Goal: Navigation & Orientation: Find specific page/section

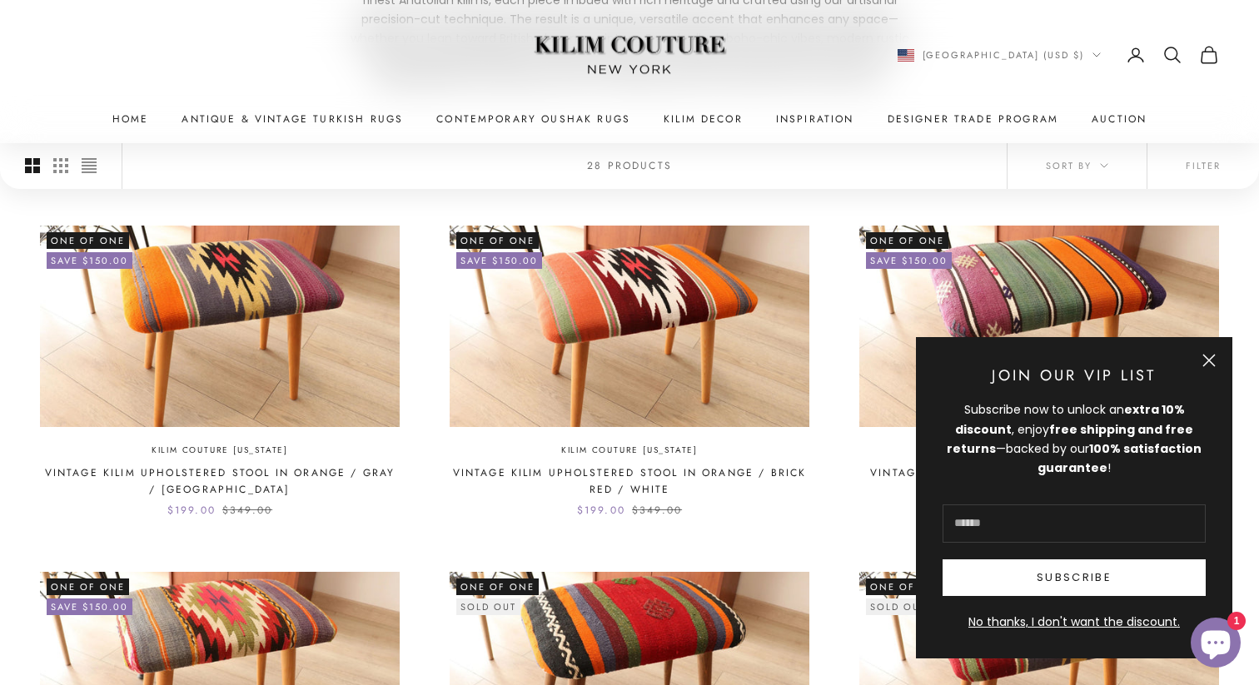
scroll to position [342, 0]
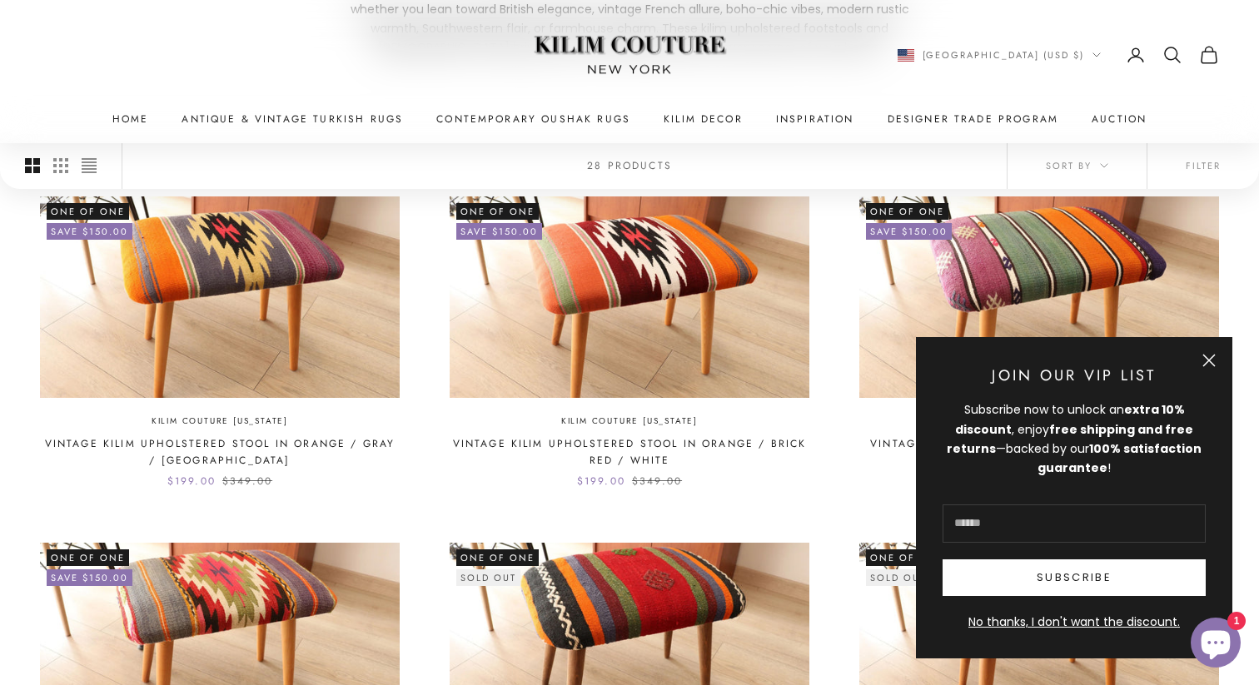
click at [1202, 356] on button "Close" at bounding box center [1208, 360] width 13 height 13
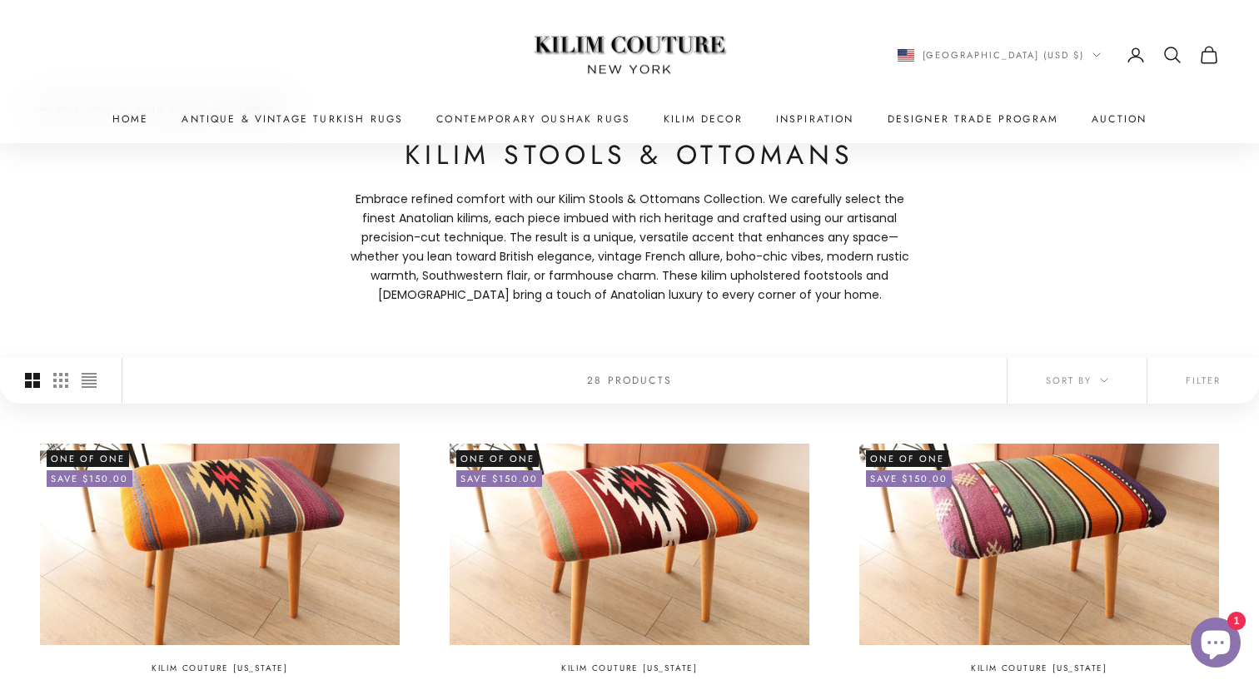
scroll to position [0, 0]
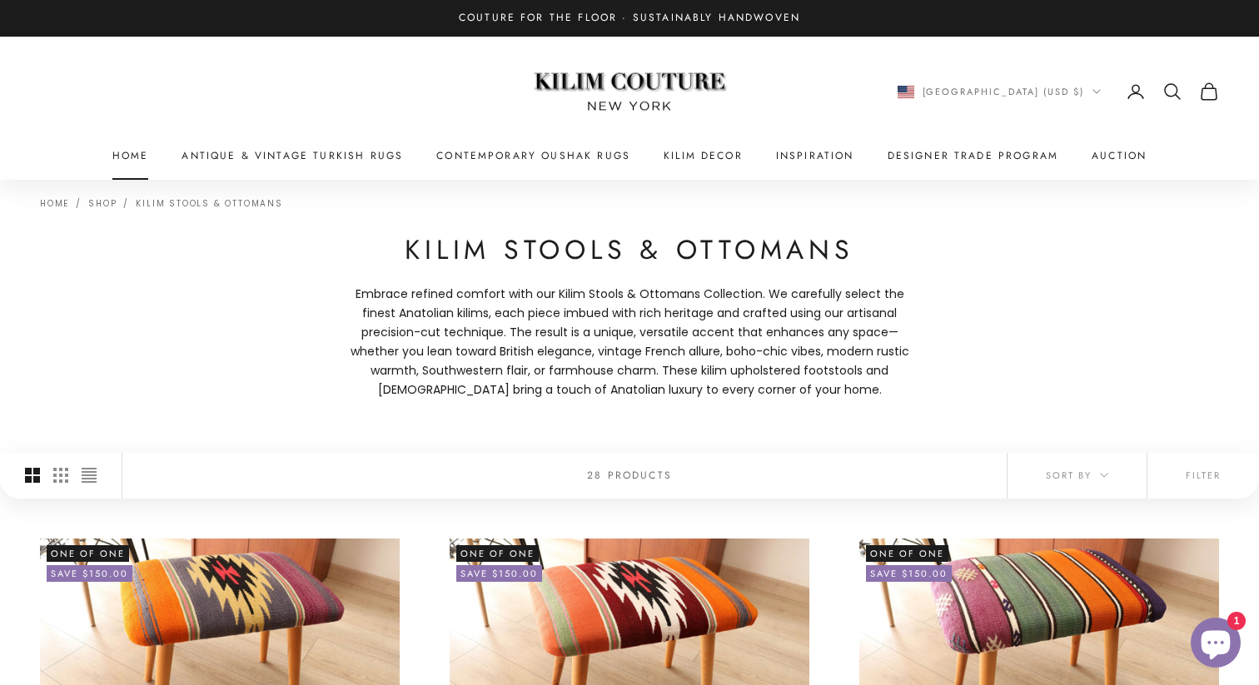
click at [131, 148] on link "Home" at bounding box center [130, 155] width 37 height 17
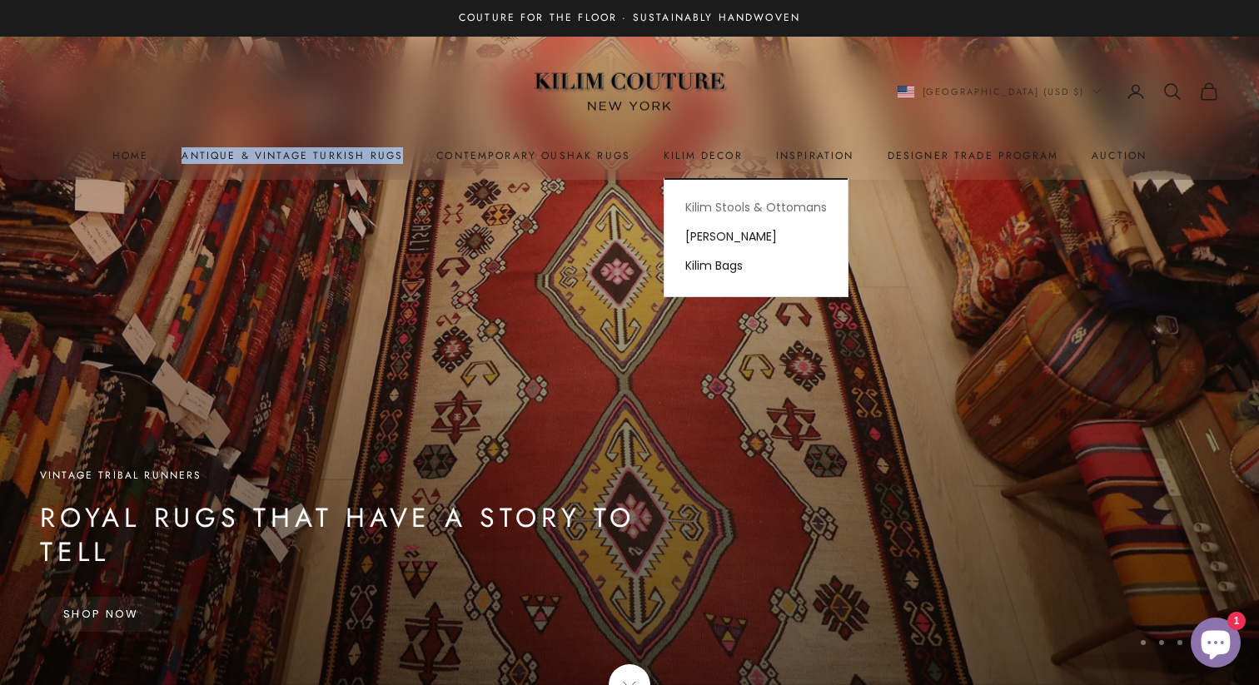
click at [713, 213] on link "Kilim Stools & Ottomans" at bounding box center [755, 207] width 183 height 29
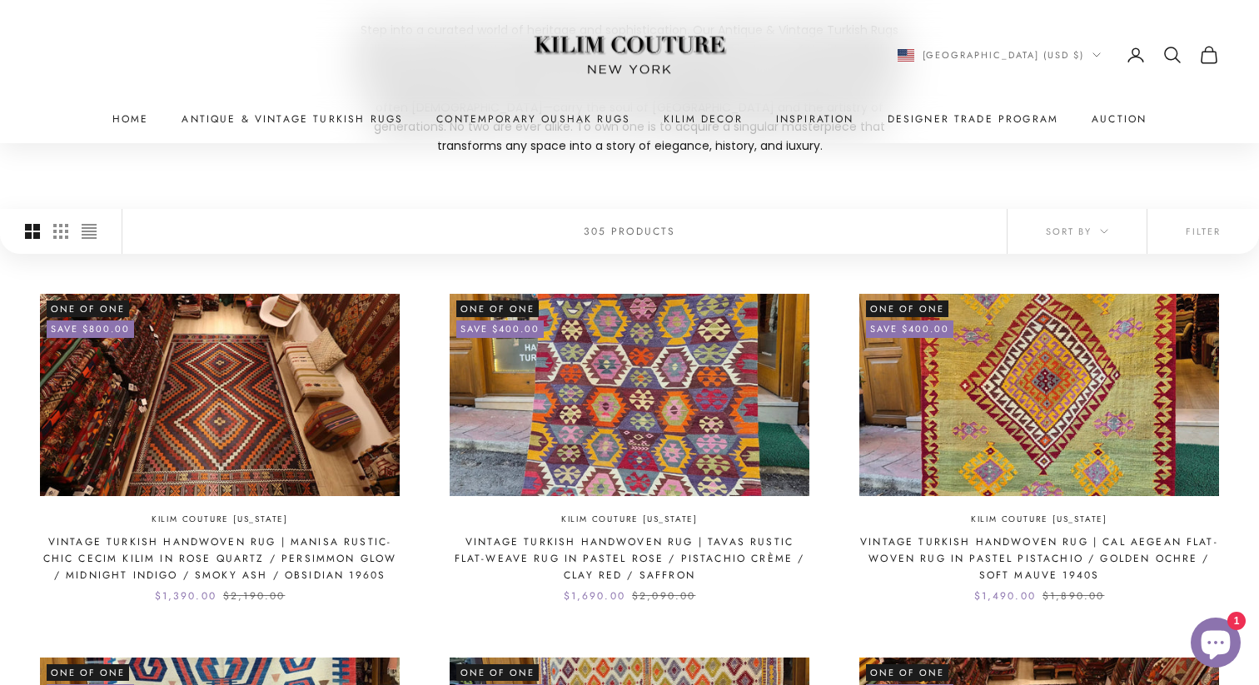
scroll to position [296, 0]
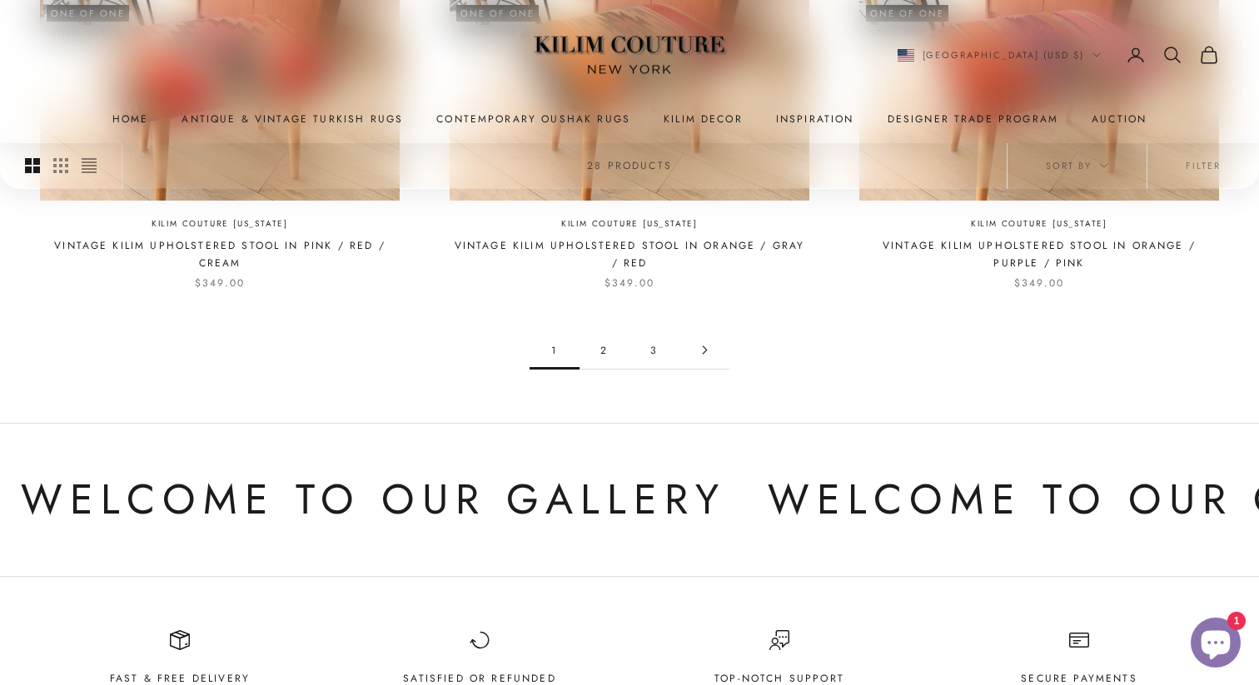
scroll to position [1565, 0]
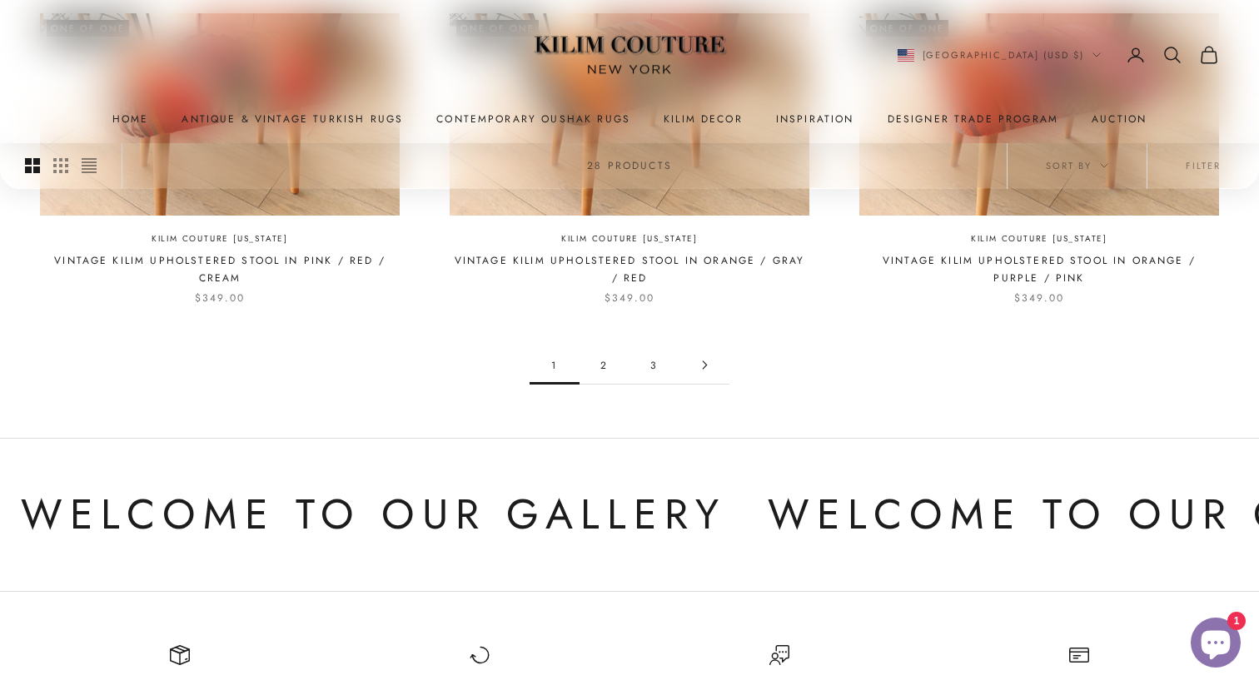
click at [607, 376] on link "2" at bounding box center [604, 364] width 50 height 37
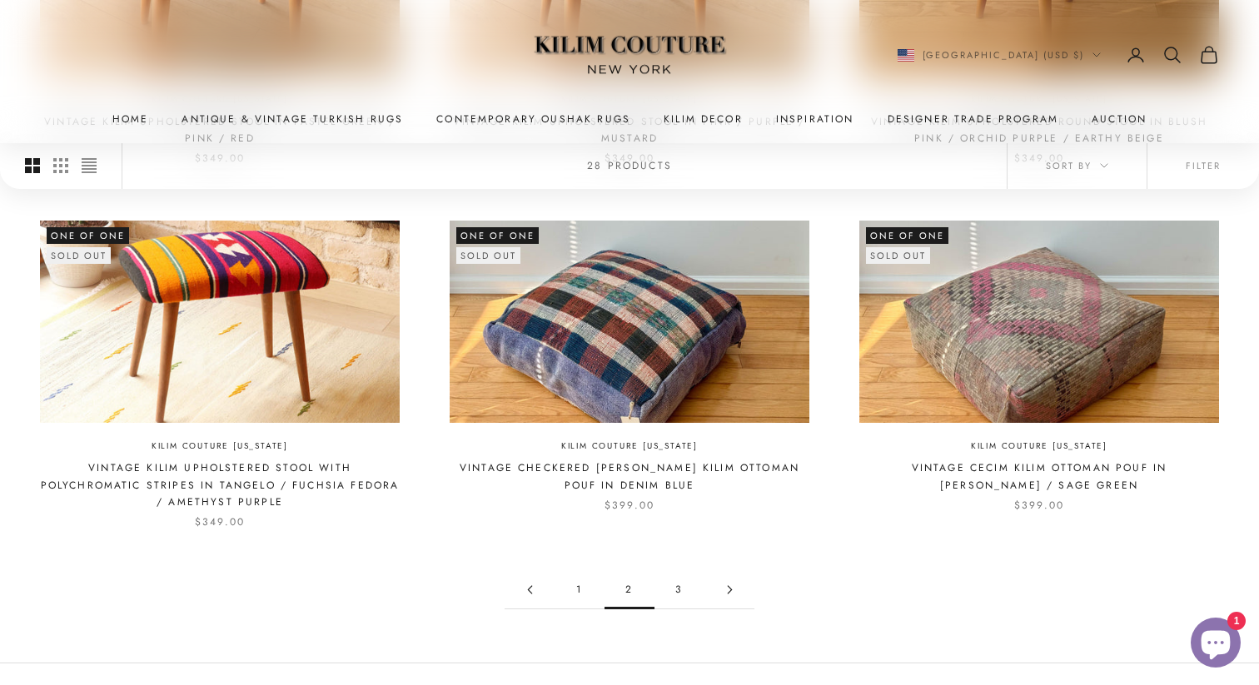
scroll to position [1373, 0]
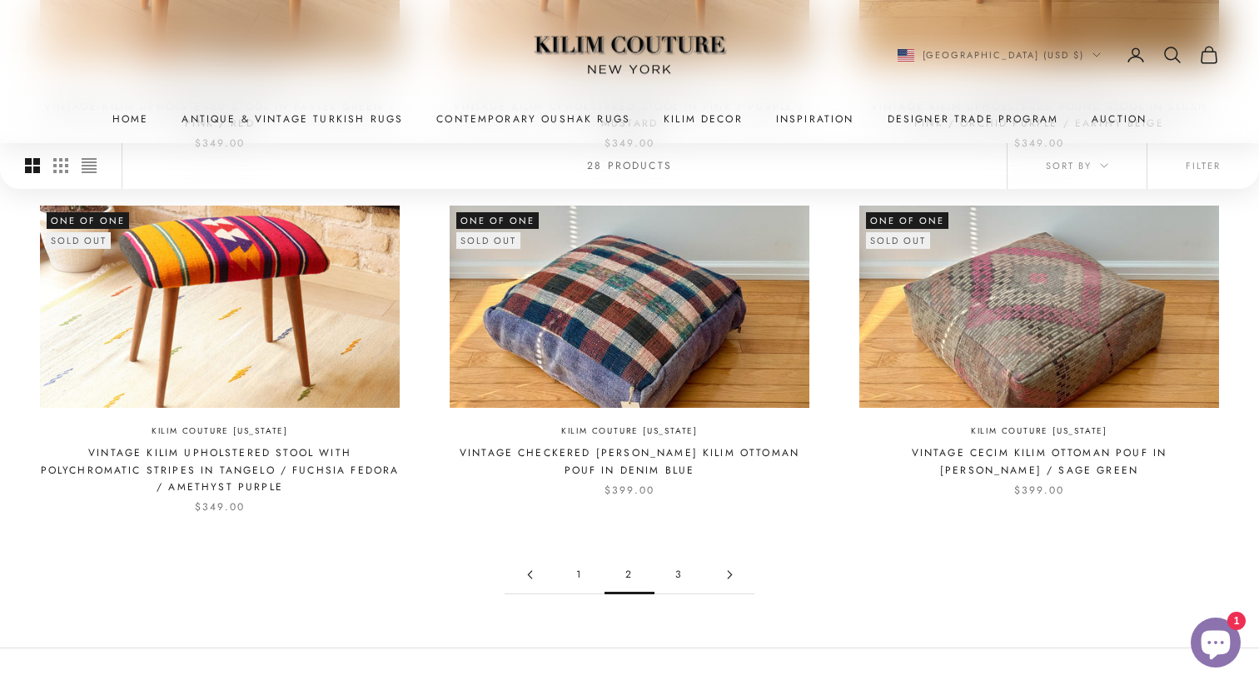
click at [666, 574] on link "3" at bounding box center [679, 574] width 50 height 37
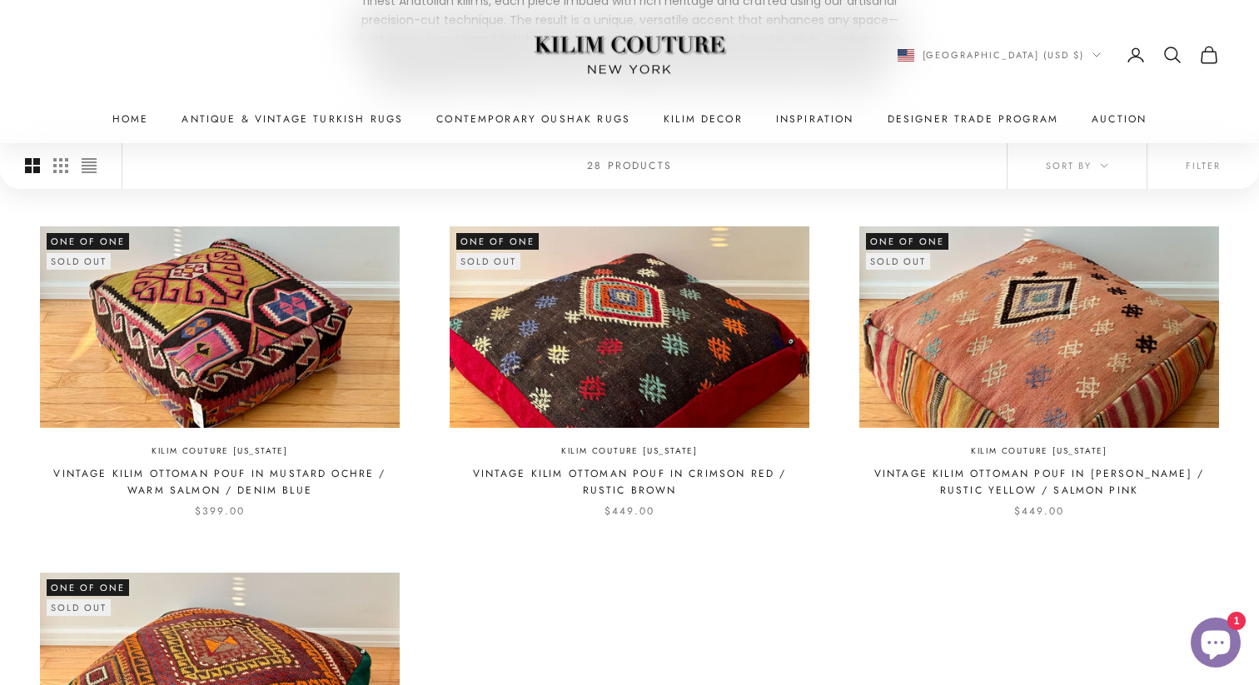
scroll to position [315, 0]
